Goal: Task Accomplishment & Management: Manage account settings

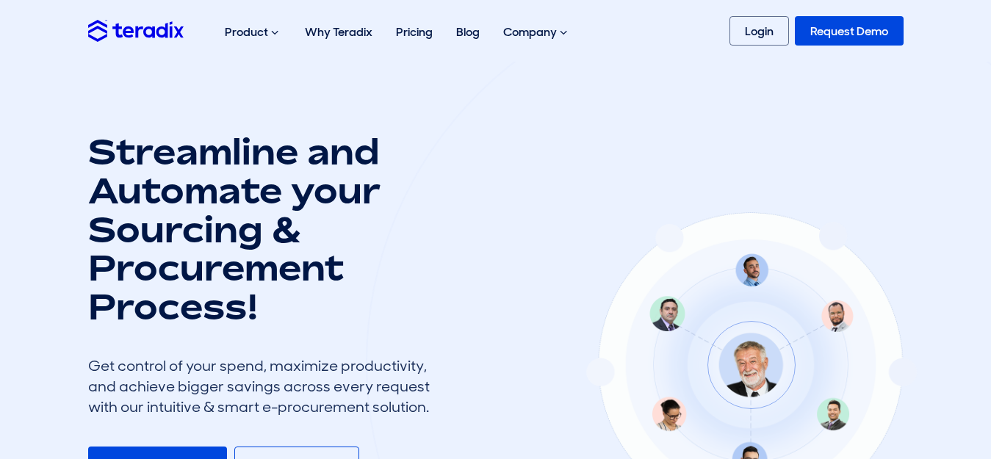
click at [722, 22] on div "Product Purchase Requisition Streamline your requisition process and approvals …" at bounding box center [495, 30] width 837 height 47
click at [731, 20] on link "Login" at bounding box center [758, 30] width 59 height 29
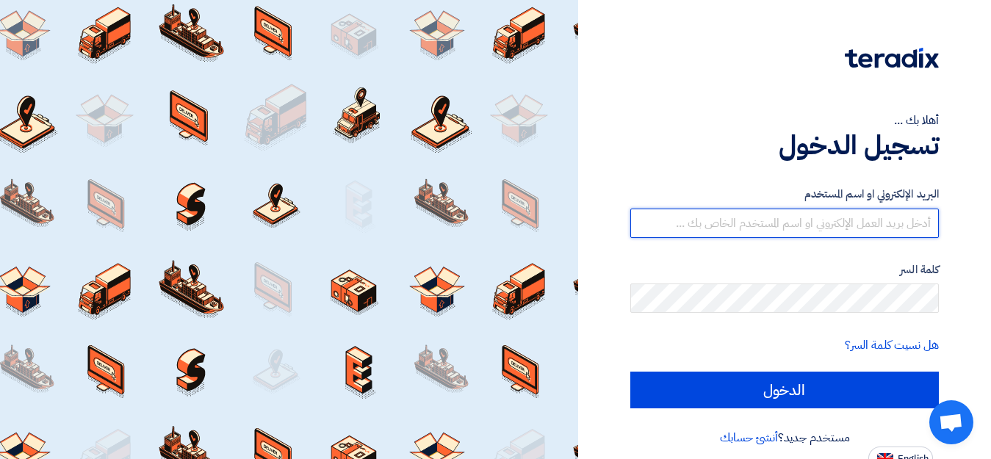
click at [718, 221] on input "text" at bounding box center [784, 223] width 308 height 29
type input "[EMAIL_ADDRESS][DOMAIN_NAME]"
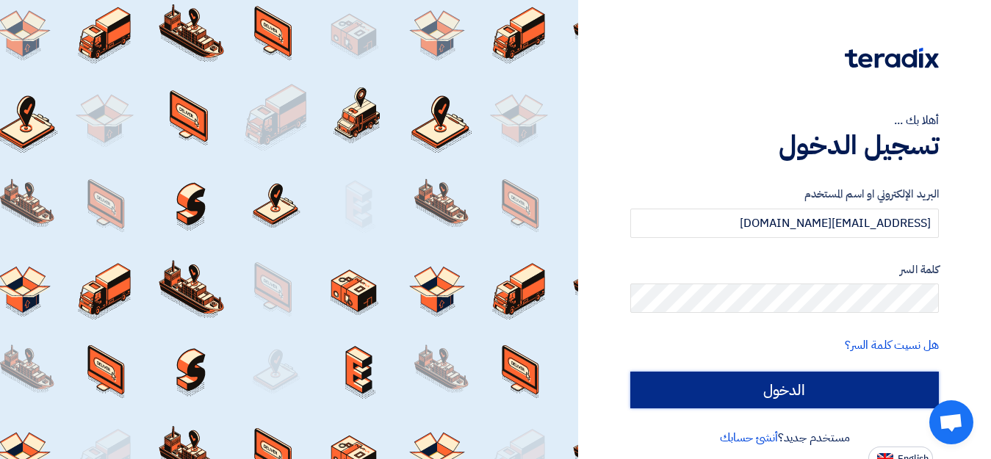
click at [803, 393] on input "الدخول" at bounding box center [784, 390] width 308 height 37
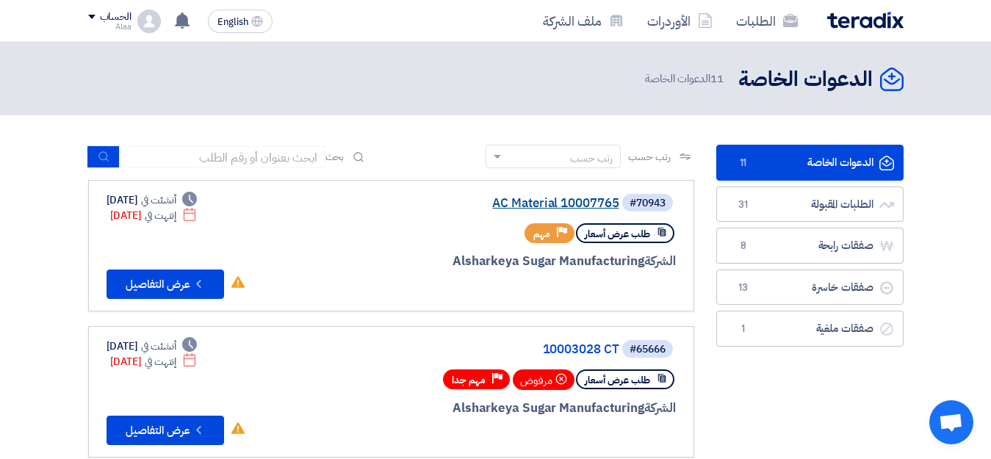
click at [533, 207] on link "AC Material 10007765" at bounding box center [472, 203] width 294 height 13
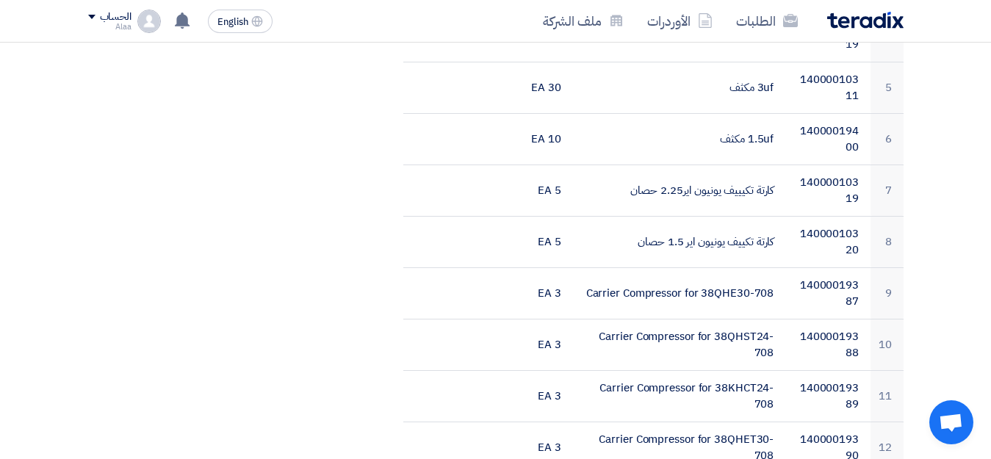
scroll to position [598, 0]
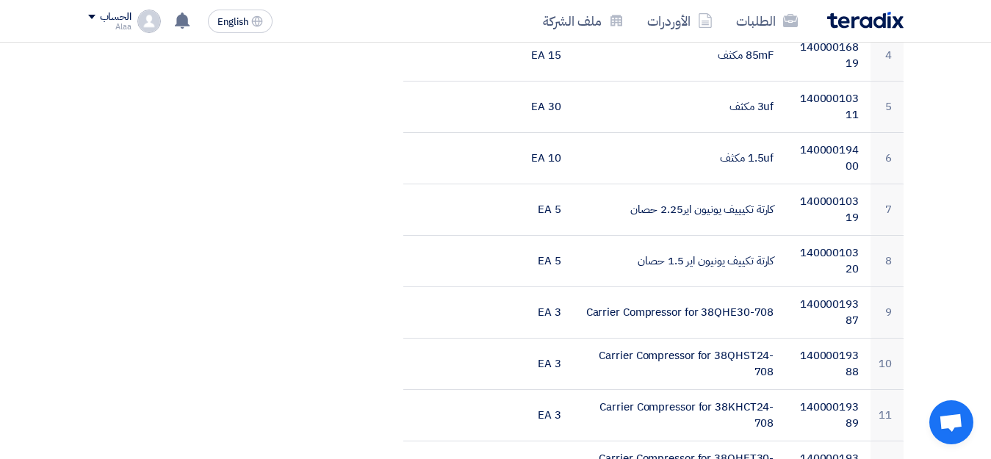
drag, startPoint x: 983, startPoint y: 134, endPoint x: 999, endPoint y: 145, distance: 19.1
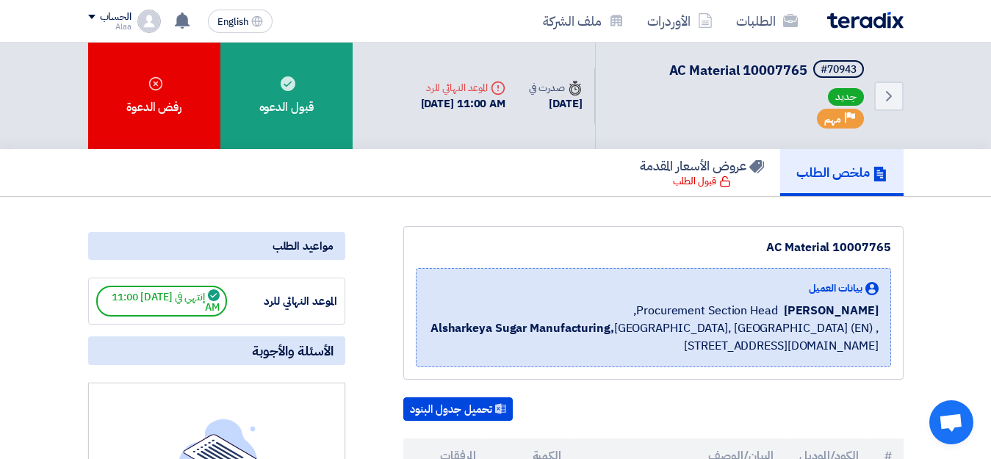
click at [855, 29] on div "الطلبات الأوردرات ملف الشركة" at bounding box center [658, 21] width 489 height 35
click at [856, 19] on img at bounding box center [865, 20] width 76 height 17
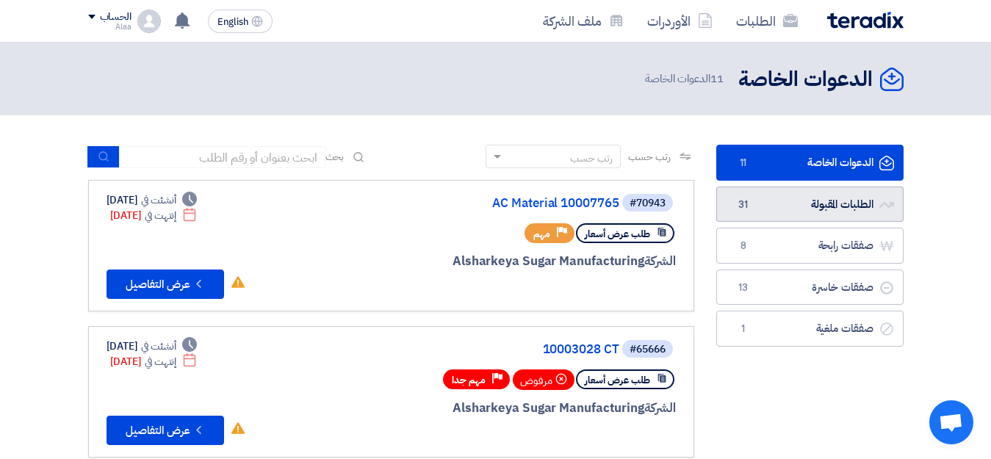
click at [785, 205] on link "الطلبات المقبولة الطلبات المقبولة 31" at bounding box center [809, 205] width 187 height 36
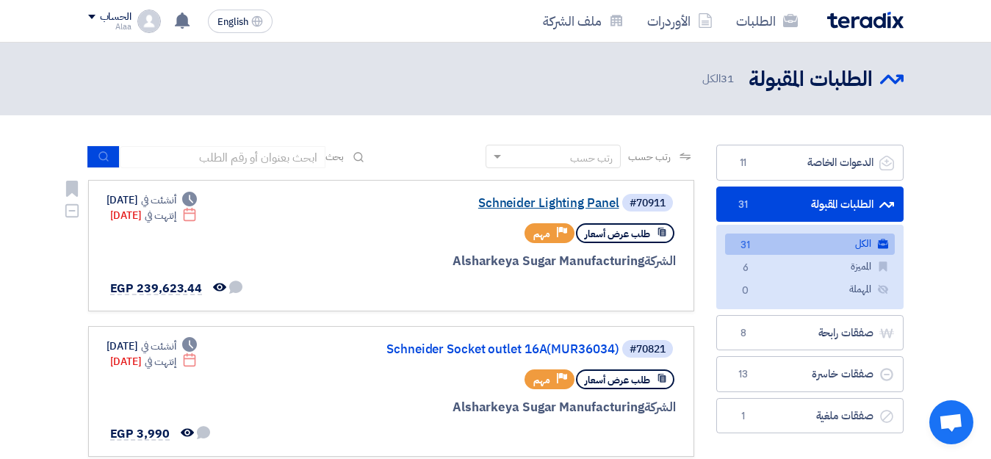
click at [564, 198] on link "Schneider Lighting Panel" at bounding box center [472, 203] width 294 height 13
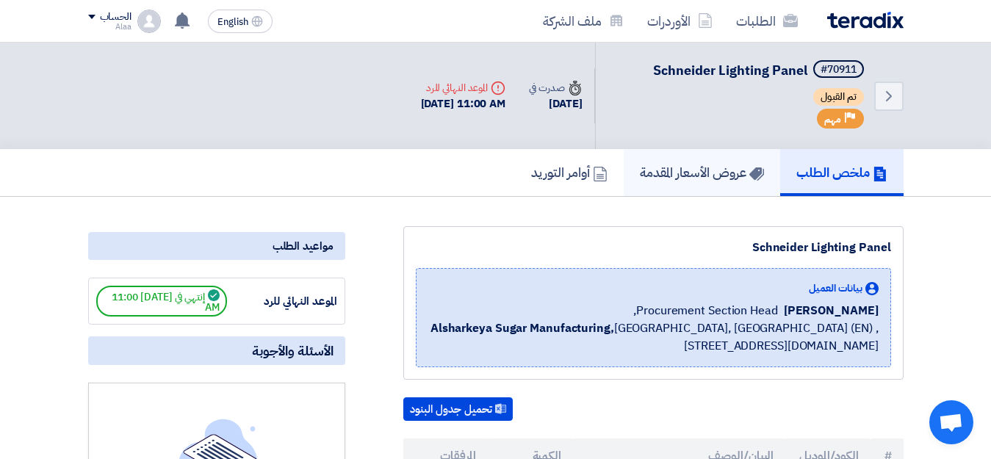
click at [698, 190] on link "عروض الأسعار المقدمة" at bounding box center [701, 172] width 156 height 47
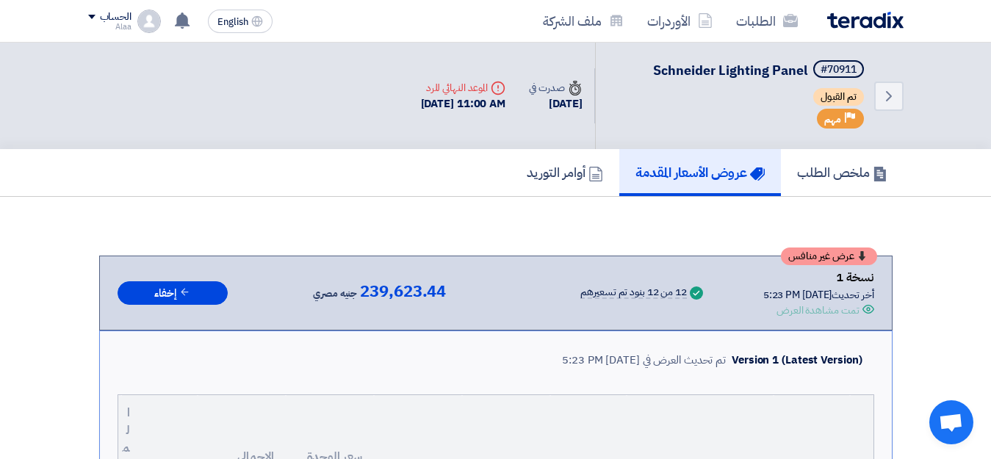
click at [884, 21] on img at bounding box center [865, 20] width 76 height 17
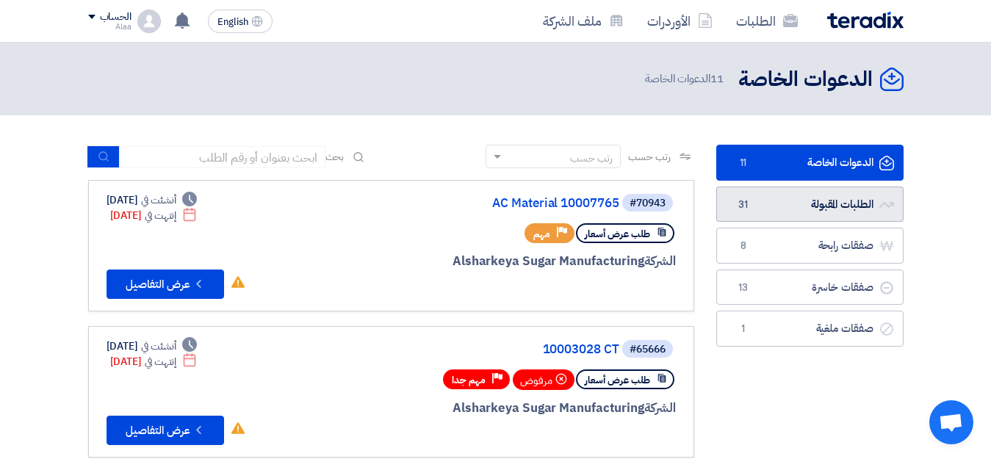
click at [804, 202] on link "الطلبات المقبولة الطلبات المقبولة 31" at bounding box center [809, 205] width 187 height 36
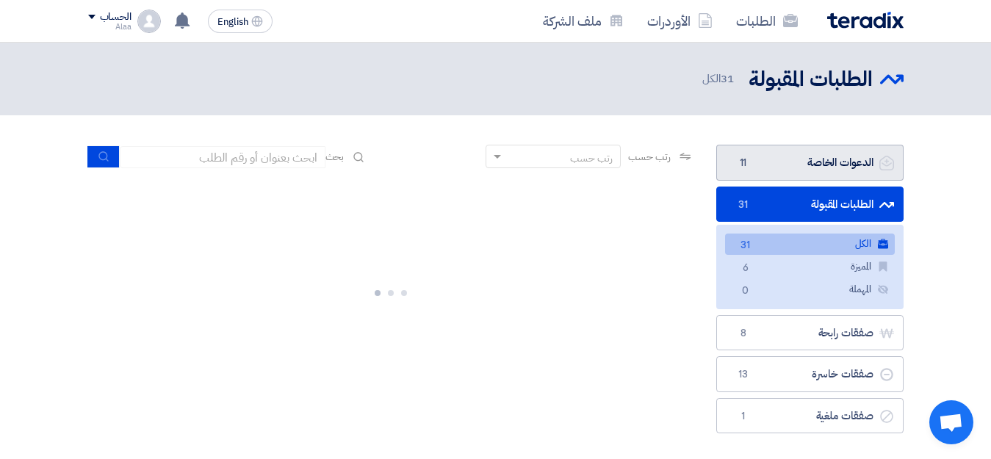
click at [828, 167] on link "الدعوات الخاصة الدعوات الخاصة 11" at bounding box center [809, 163] width 187 height 36
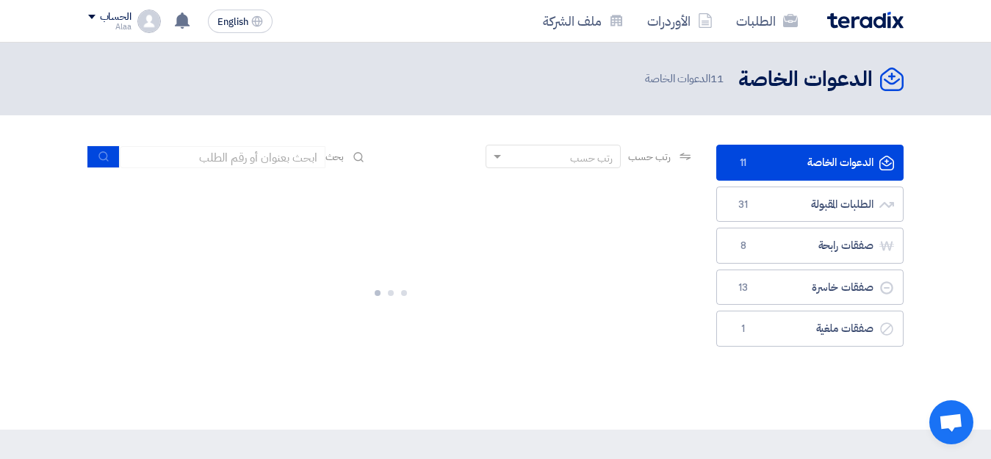
click at [826, 185] on ul "الدعوات الخاصة الدعوات الخاصة 11 الطلبات المقبولة الطلبات المقبولة 31 صفقات راب…" at bounding box center [809, 246] width 187 height 202
click at [826, 188] on link "الطلبات المقبولة الطلبات المقبولة 31" at bounding box center [809, 205] width 187 height 36
